Goal: Transaction & Acquisition: Purchase product/service

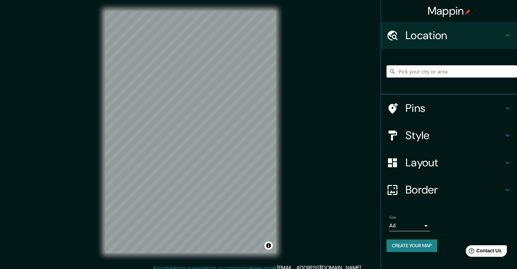
click at [427, 139] on h4 "Style" at bounding box center [454, 135] width 98 height 14
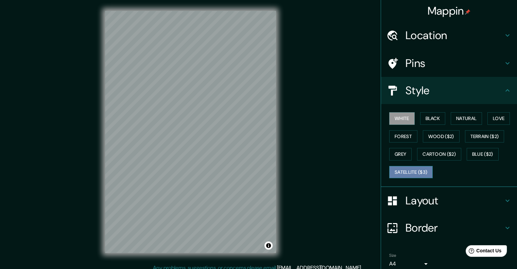
click at [419, 173] on button "Satellite ($3)" at bounding box center [410, 172] width 43 height 13
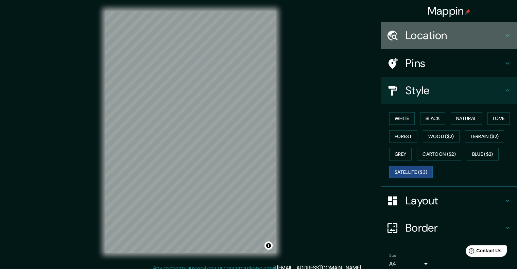
click at [414, 41] on h4 "Location" at bounding box center [454, 36] width 98 height 14
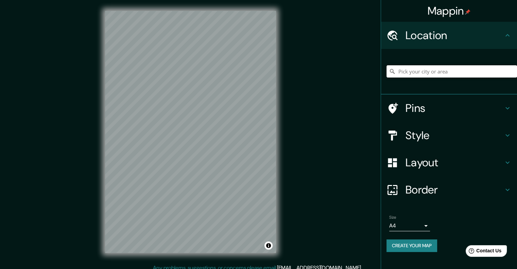
click at [416, 75] on input "Pick your city or area" at bounding box center [451, 71] width 130 height 12
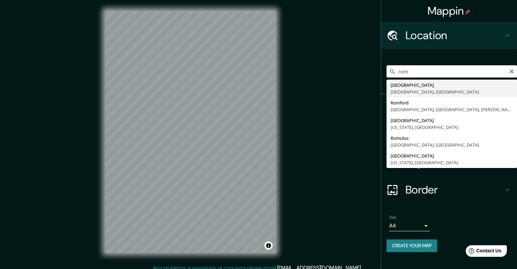
type input "[GEOGRAPHIC_DATA], [GEOGRAPHIC_DATA], [GEOGRAPHIC_DATA]"
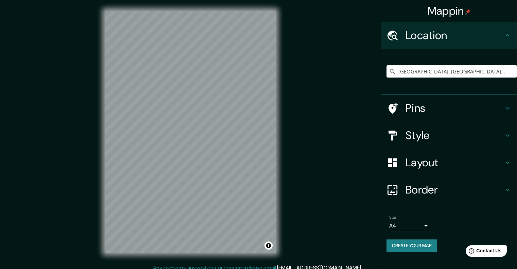
click at [437, 140] on h4 "Style" at bounding box center [454, 135] width 98 height 14
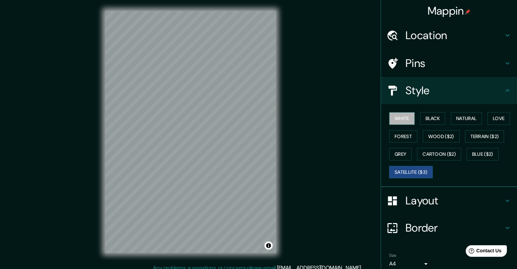
click at [400, 122] on button "White" at bounding box center [401, 118] width 25 height 13
drag, startPoint x: 421, startPoint y: 170, endPoint x: 378, endPoint y: 161, distance: 44.3
click at [421, 170] on button "Satellite ($3)" at bounding box center [410, 172] width 43 height 13
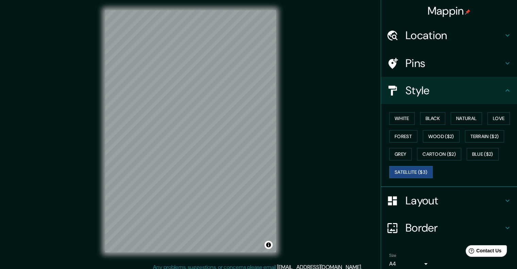
click at [285, 195] on div "© Mapbox © OpenStreetMap Improve this map © Maxar" at bounding box center [190, 131] width 193 height 264
click at [97, 54] on div "© Mapbox © OpenStreetMap Improve this map © Maxar" at bounding box center [190, 131] width 193 height 264
click at [101, 215] on div "© Mapbox © OpenStreetMap Improve this map © Maxar" at bounding box center [190, 131] width 193 height 264
